Goal: Navigation & Orientation: Find specific page/section

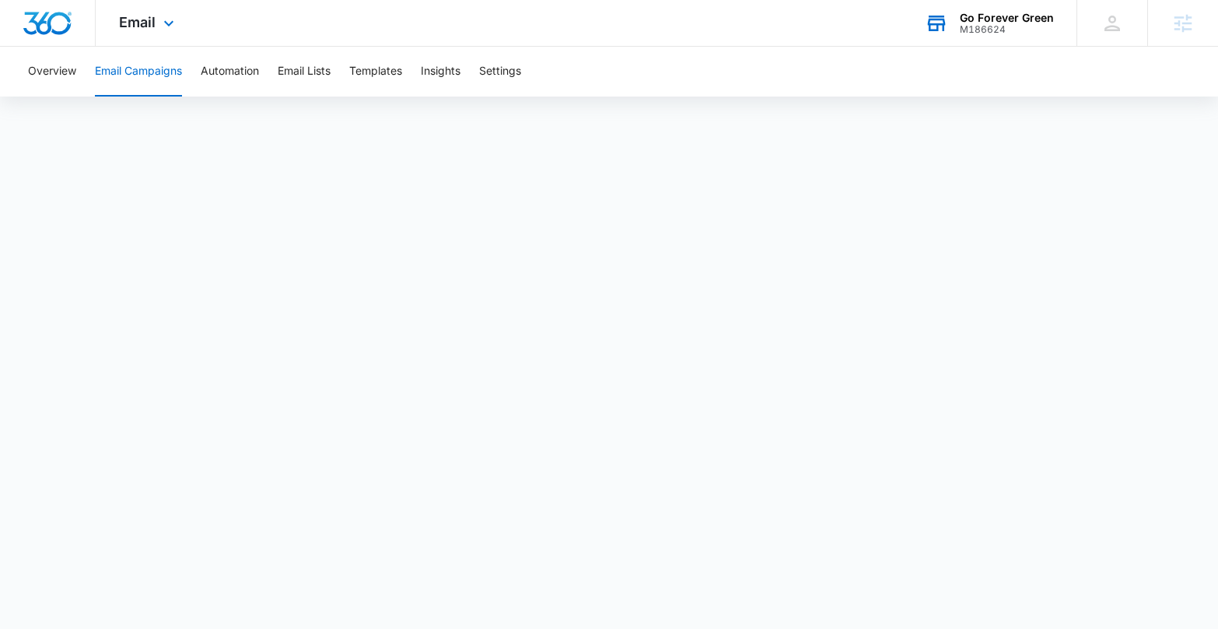
click at [979, 21] on div "Go Forever Green" at bounding box center [1007, 18] width 94 height 12
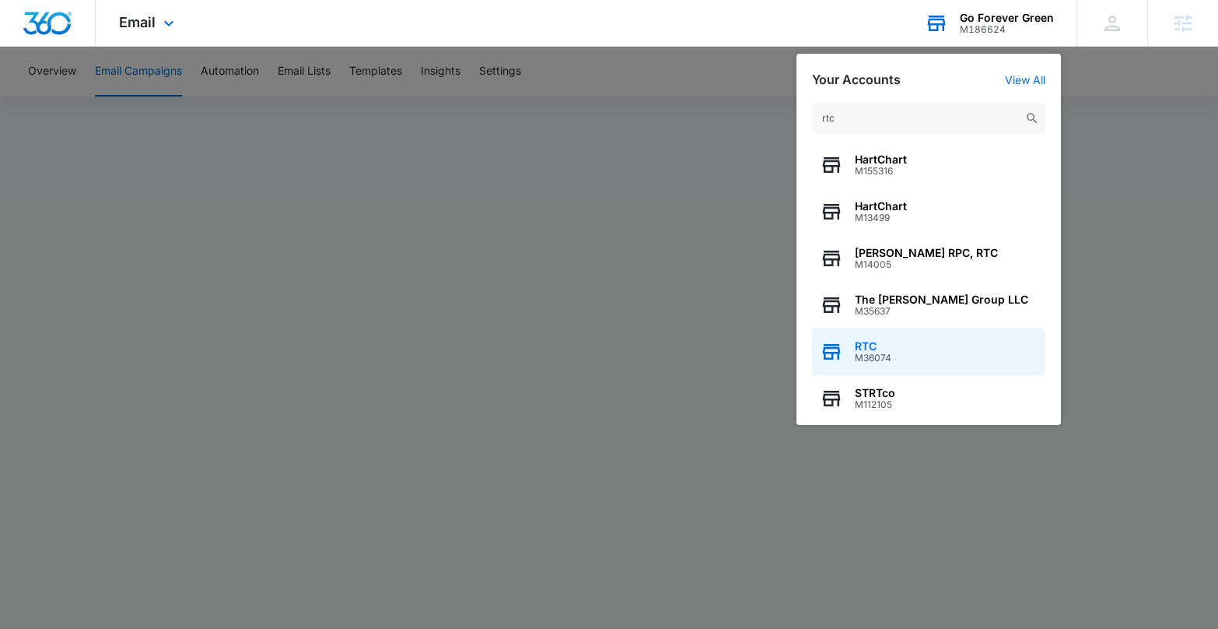
type input "rtc"
drag, startPoint x: 927, startPoint y: 358, endPoint x: 934, endPoint y: 349, distance: 12.2
click at [927, 358] on div "RTC M36074" at bounding box center [928, 351] width 233 height 47
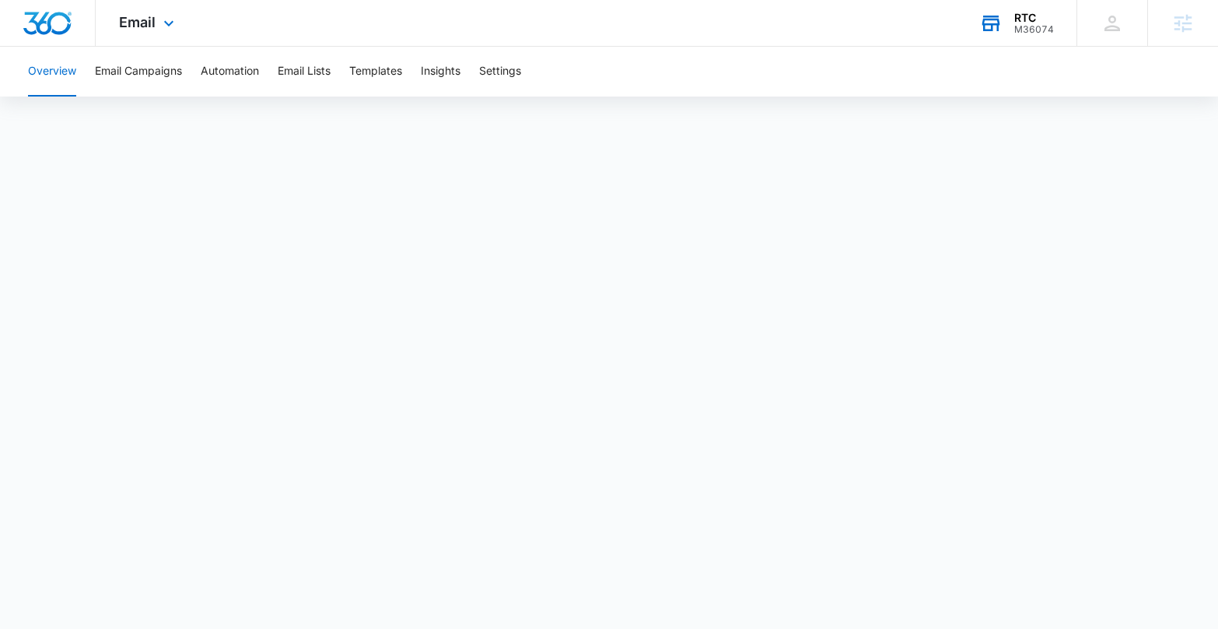
click at [1028, 24] on div "M36074" at bounding box center [1035, 29] width 40 height 11
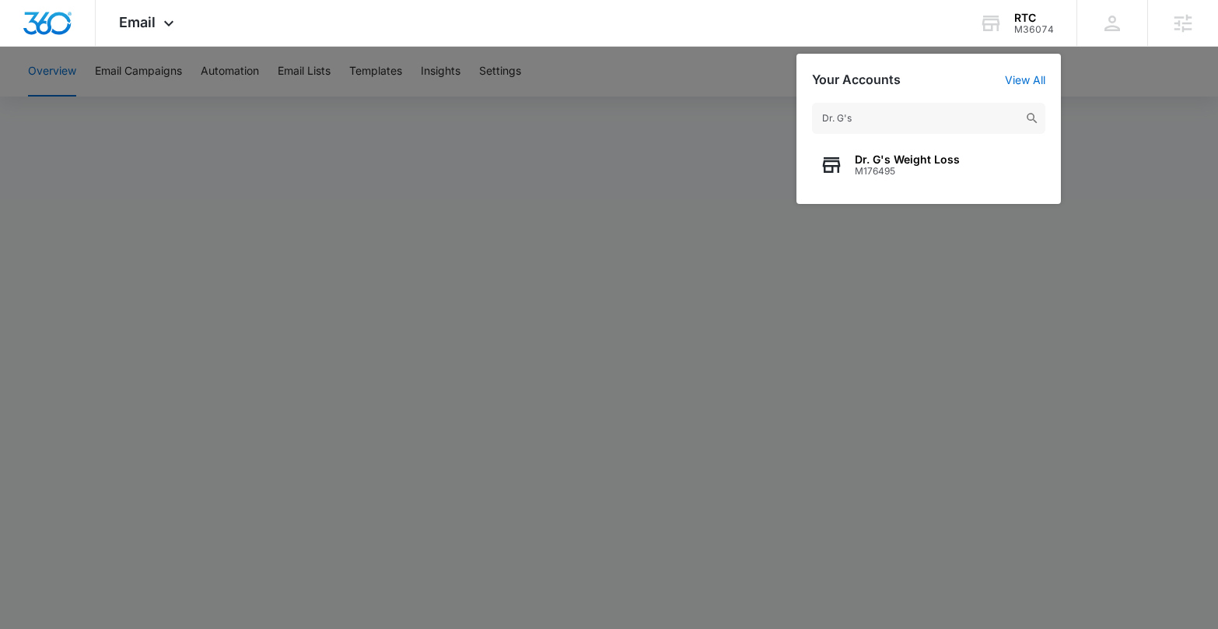
type input "Dr. G's"
click at [757, 40] on div "Email Apps Reputation Websites Forms CRM Email Social Shop Payments POS Content…" at bounding box center [609, 23] width 1218 height 47
click at [728, 68] on div at bounding box center [609, 314] width 1218 height 629
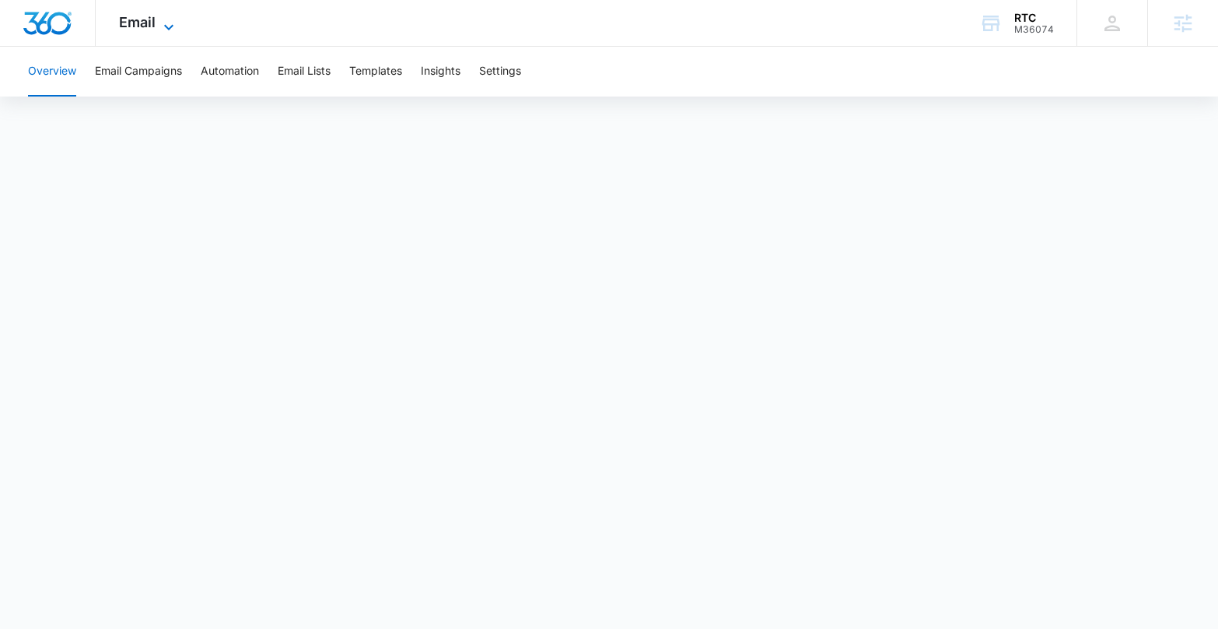
click at [152, 19] on span "Email" at bounding box center [137, 22] width 37 height 16
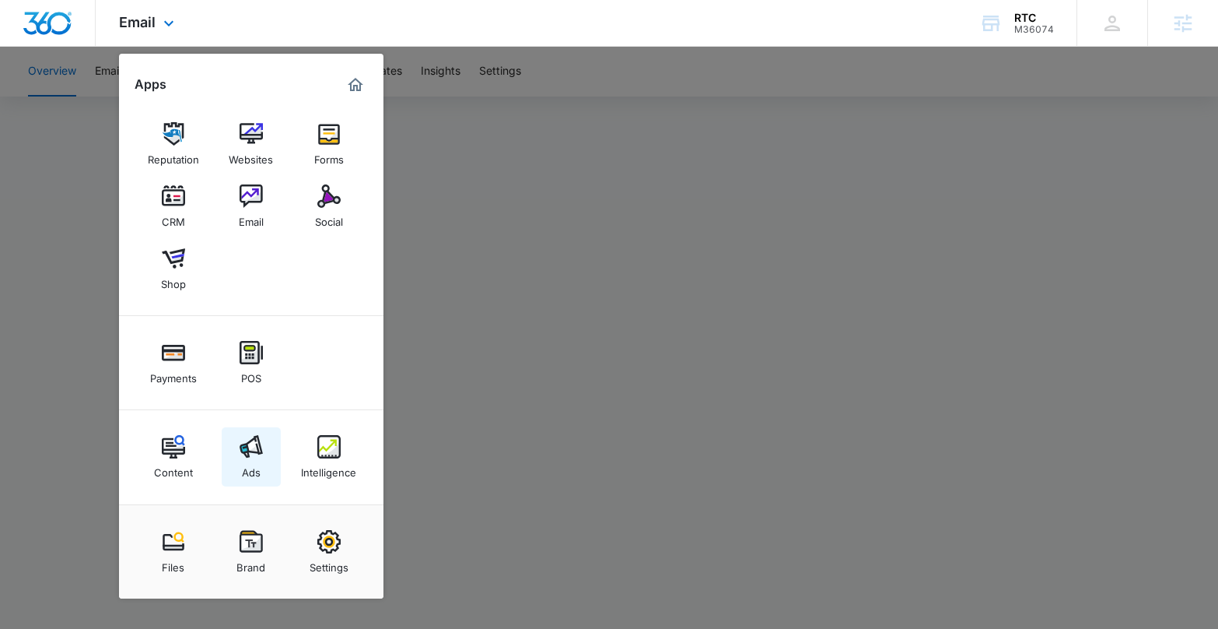
click at [245, 463] on div "Ads" at bounding box center [251, 468] width 19 height 20
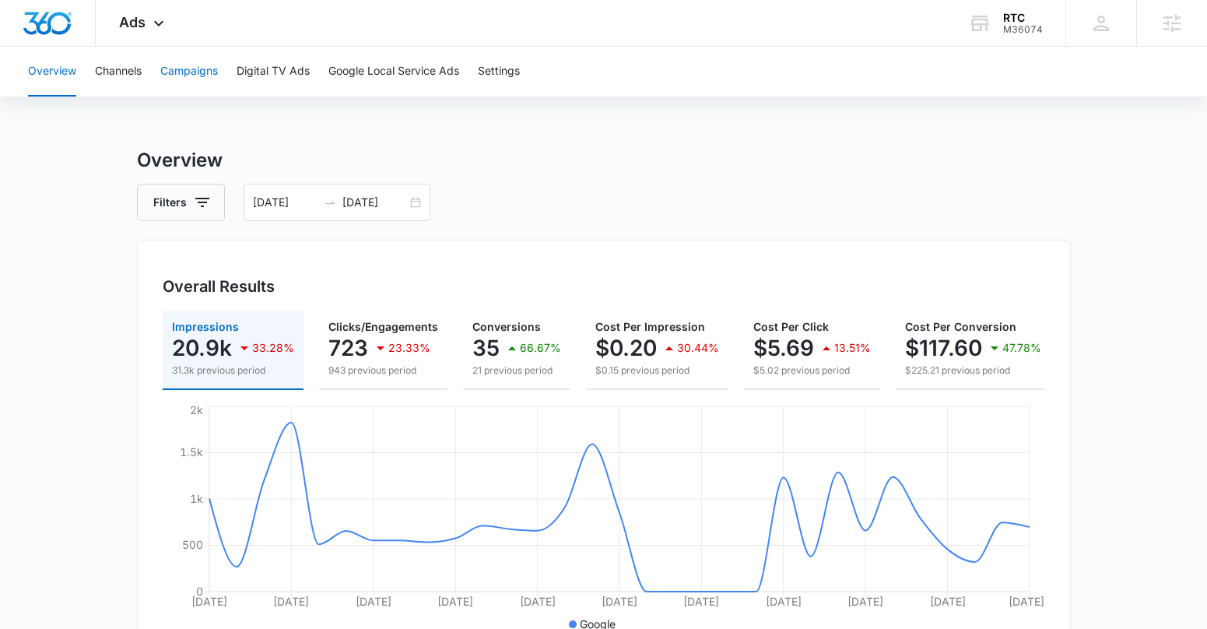
click at [199, 72] on button "Campaigns" at bounding box center [189, 72] width 58 height 50
click at [208, 193] on icon "button" at bounding box center [202, 202] width 19 height 19
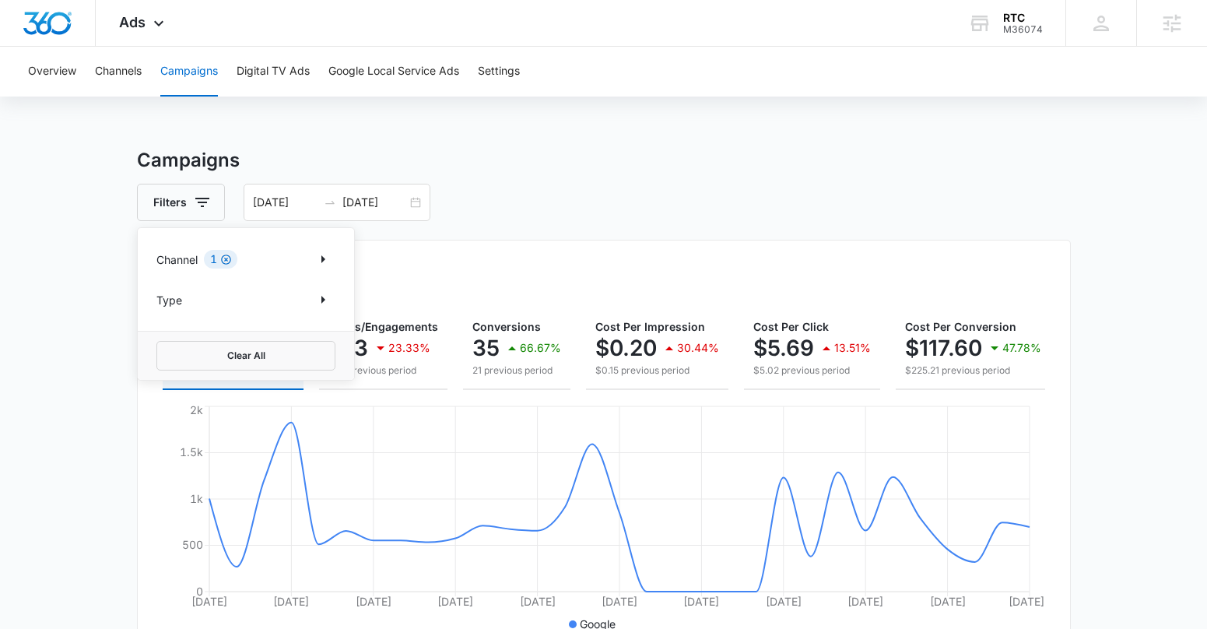
click at [226, 259] on icon "Clear" at bounding box center [226, 260] width 12 height 12
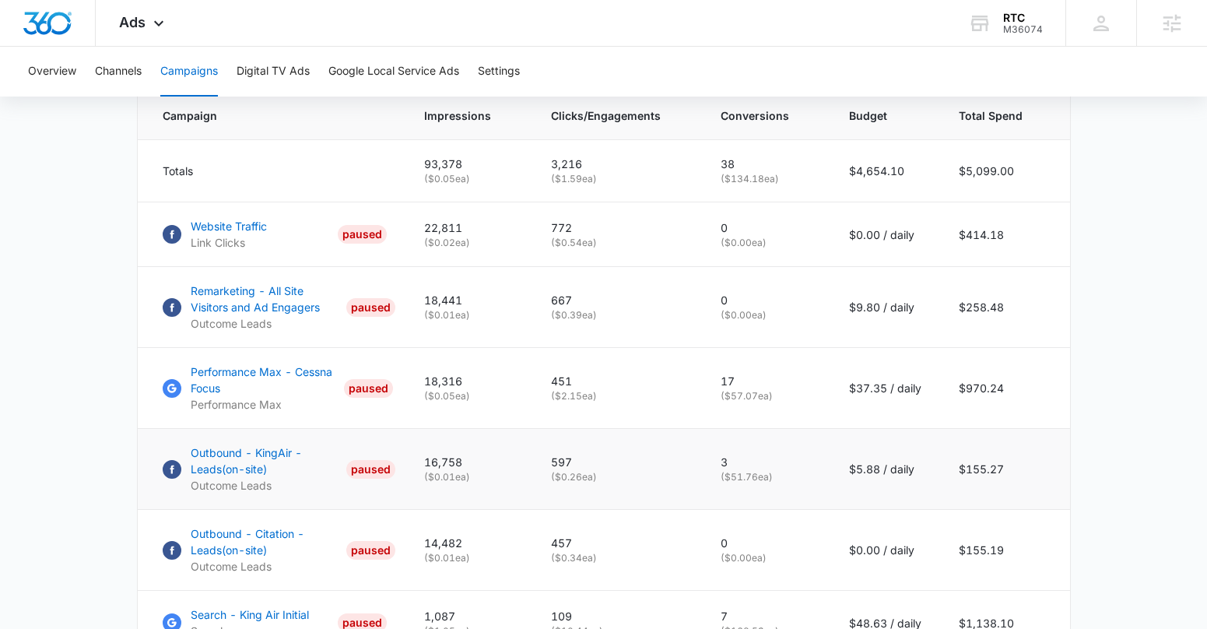
scroll to position [674, 0]
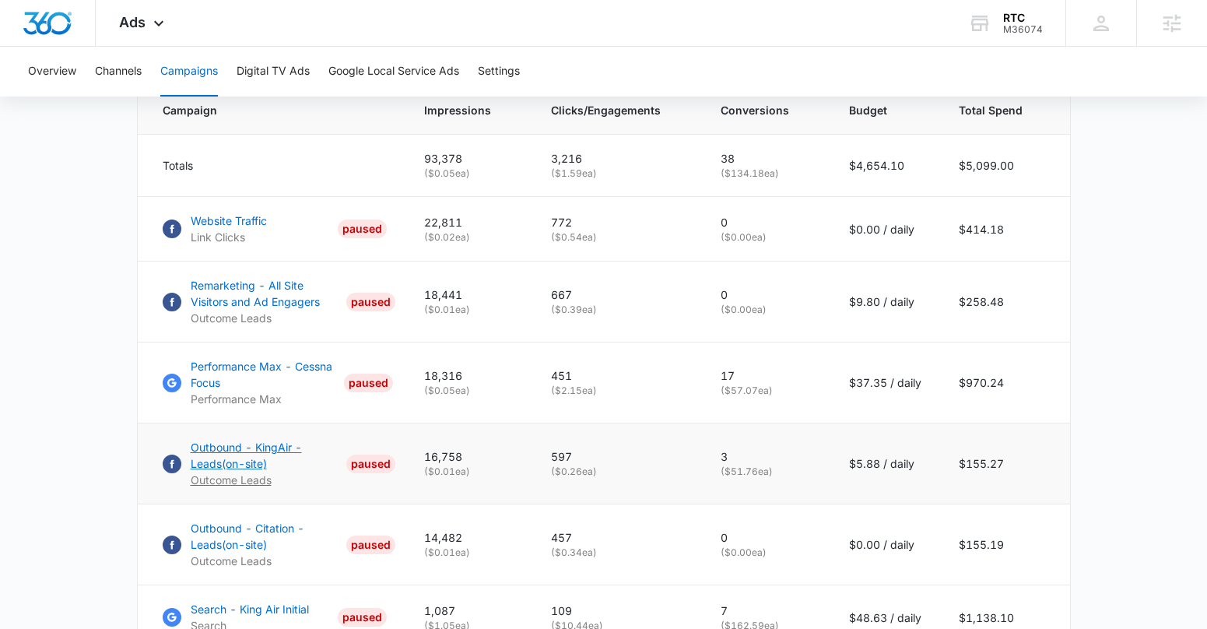
click at [246, 463] on p "Outbound - KingAir - Leads(on-site)" at bounding box center [265, 455] width 149 height 33
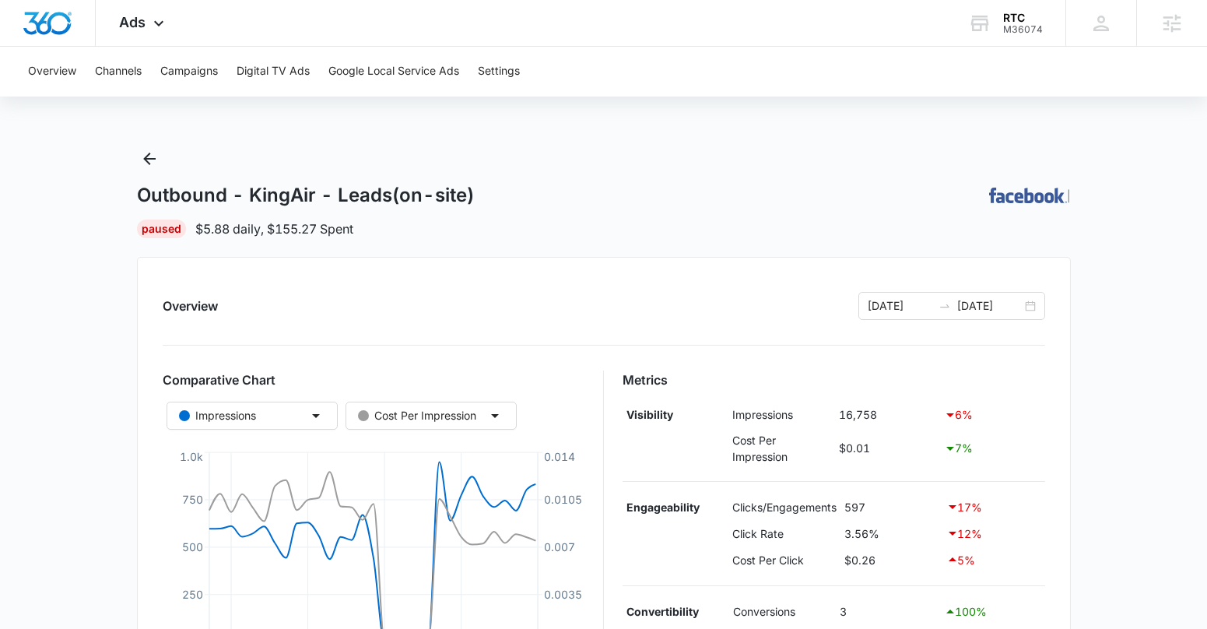
scroll to position [518, 0]
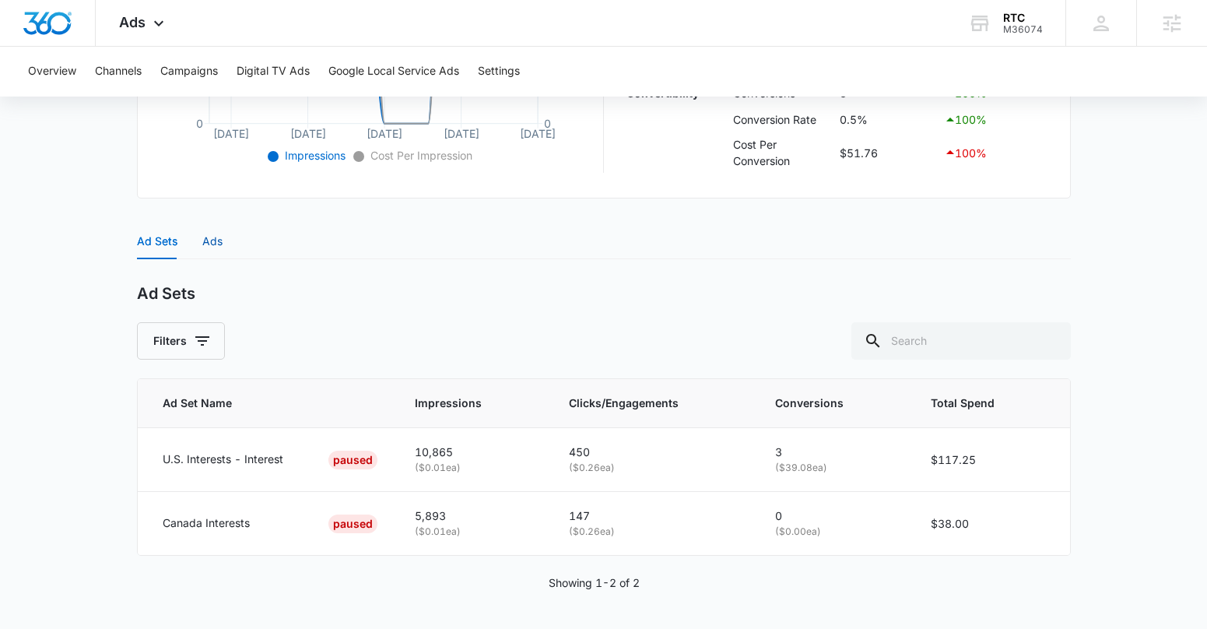
click at [206, 233] on div "Ads" at bounding box center [212, 241] width 20 height 17
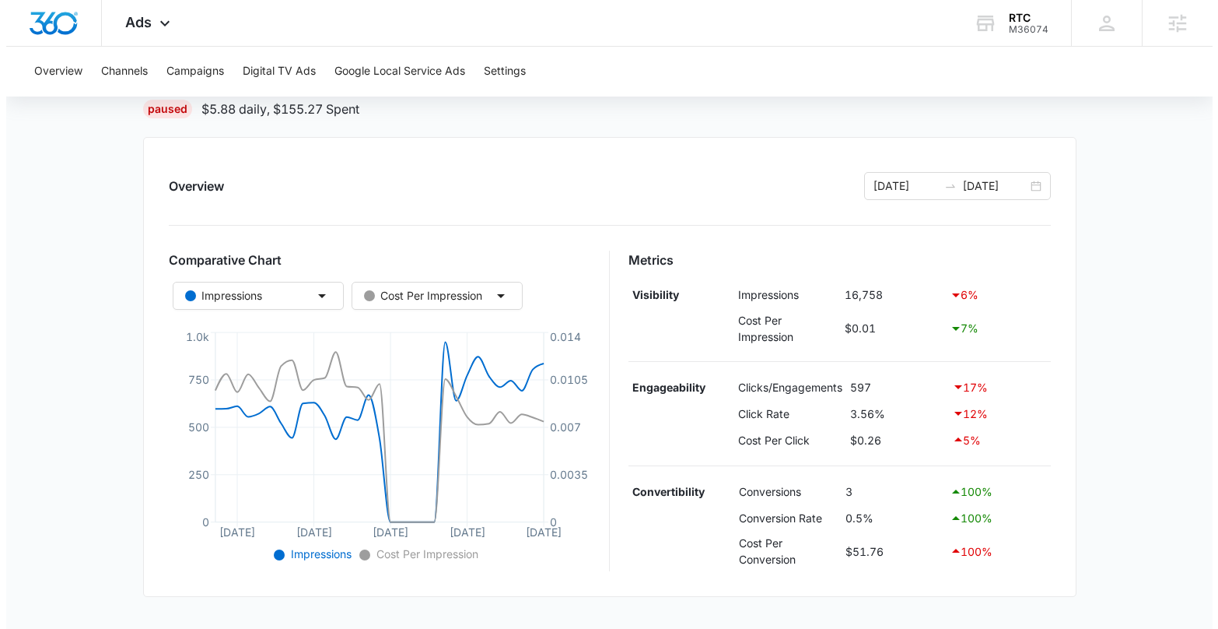
scroll to position [0, 0]
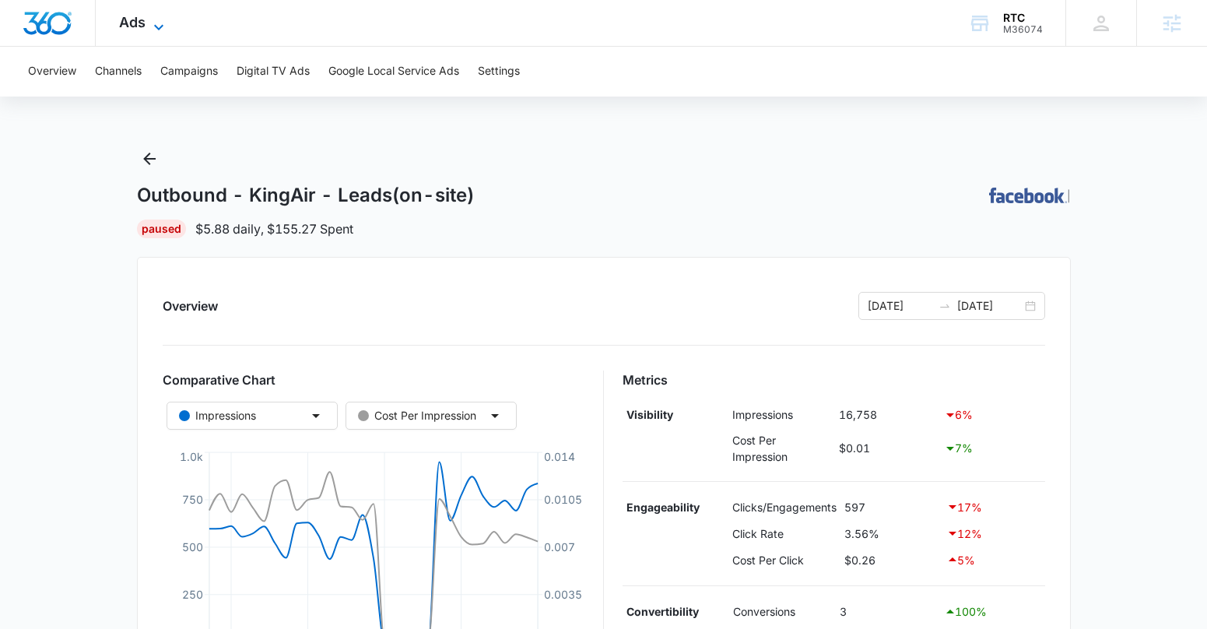
click at [134, 26] on span "Ads" at bounding box center [132, 22] width 26 height 16
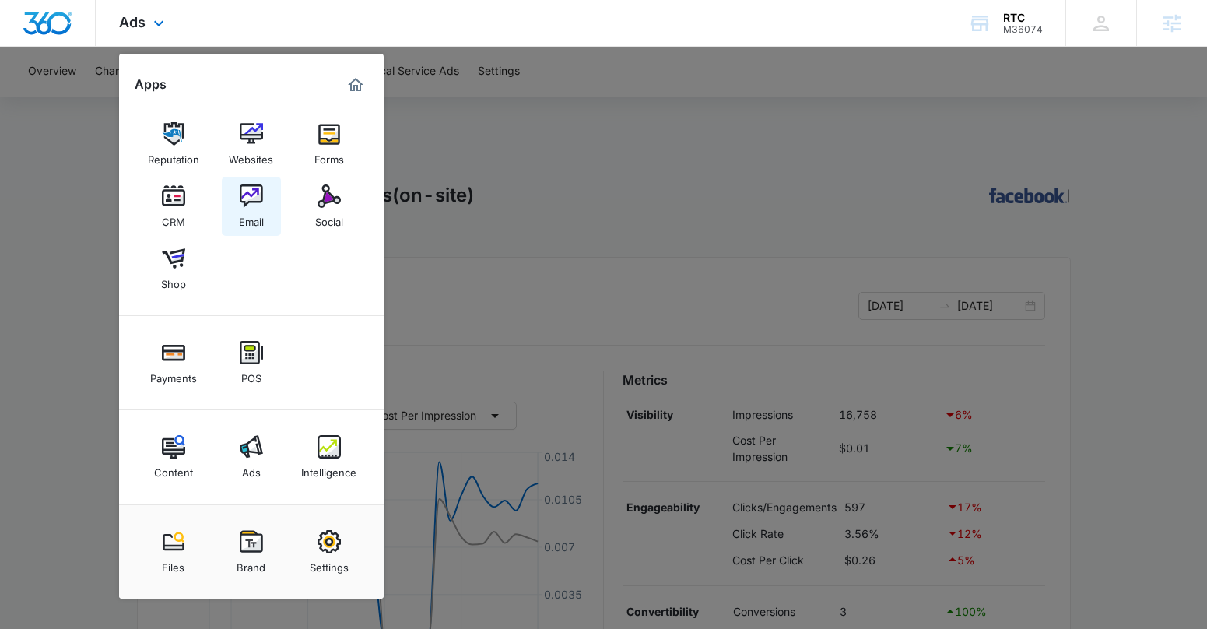
click at [265, 193] on link "Email" at bounding box center [251, 206] width 59 height 59
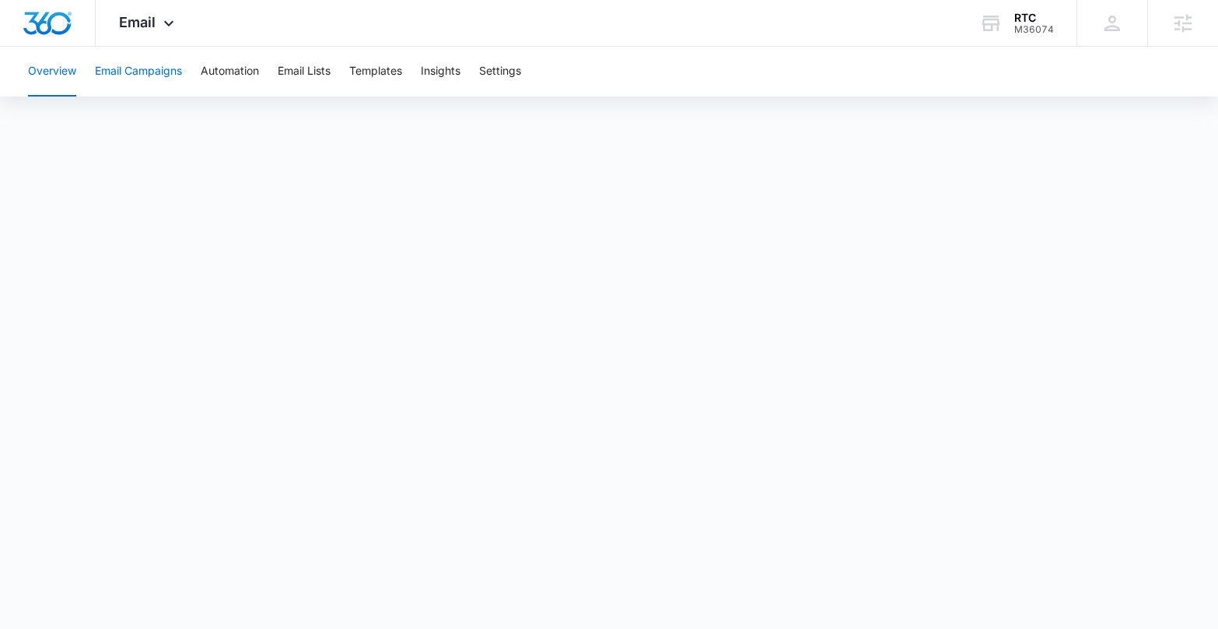
click at [134, 75] on button "Email Campaigns" at bounding box center [138, 72] width 87 height 50
